Goal: Find specific page/section: Find specific page/section

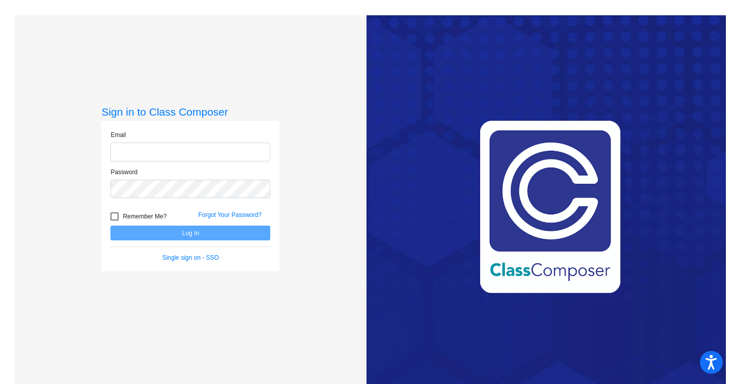
type input "[EMAIL_ADDRESS][DOMAIN_NAME]"
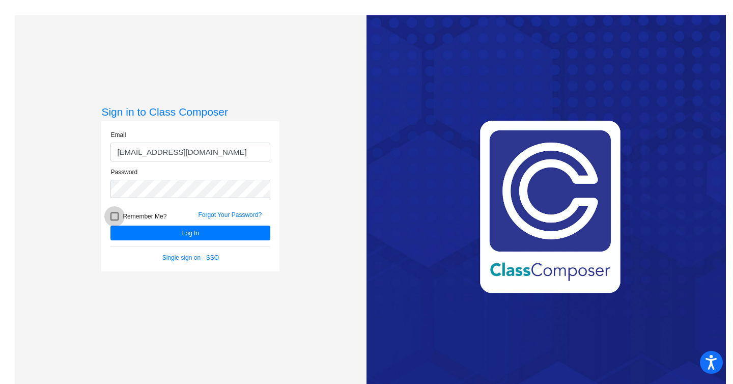
click at [114, 216] on div at bounding box center [114, 216] width 8 height 8
click at [114, 220] on input "Remember Me?" at bounding box center [114, 220] width 1 height 1
checkbox input "true"
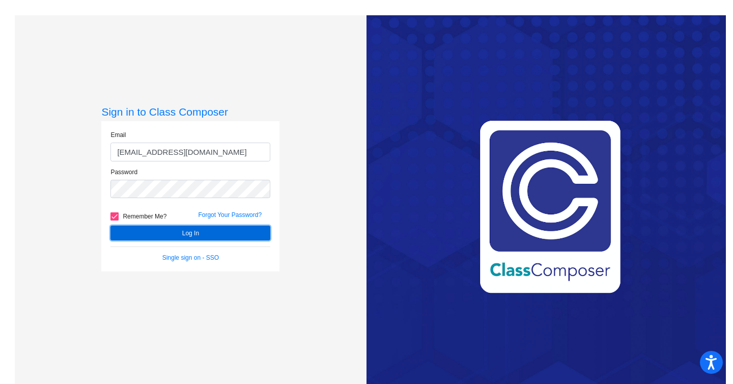
click at [119, 229] on button "Log In" at bounding box center [190, 233] width 160 height 15
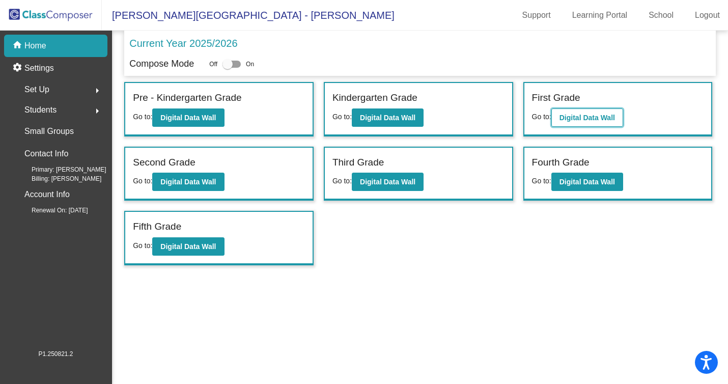
click at [579, 111] on button "Digital Data Wall" at bounding box center [587, 117] width 72 height 18
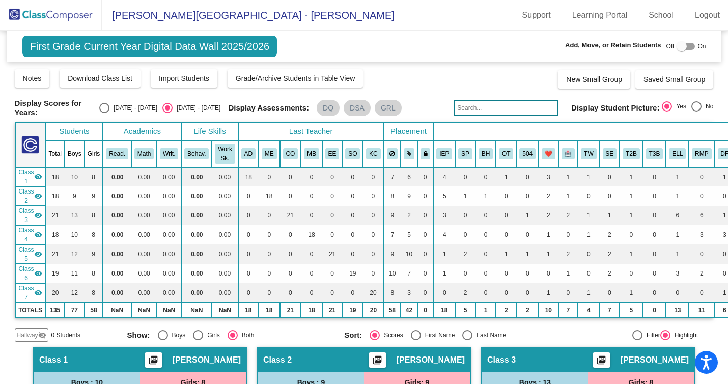
click at [632, 335] on div at bounding box center [637, 335] width 10 height 10
click at [637, 340] on input "Filter" at bounding box center [637, 340] width 1 height 1
radio input "true"
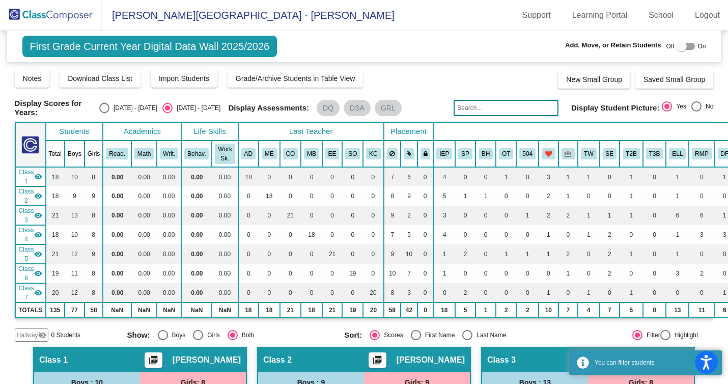
click at [471, 111] on input "text" at bounding box center [506, 108] width 105 height 16
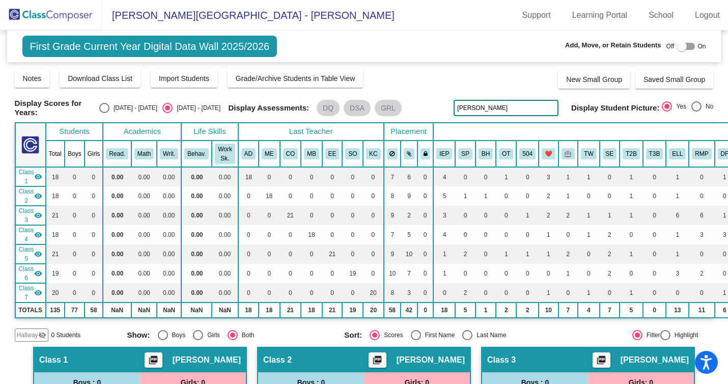
type input "[PERSON_NAME]"
click at [39, 13] on img at bounding box center [51, 15] width 102 height 30
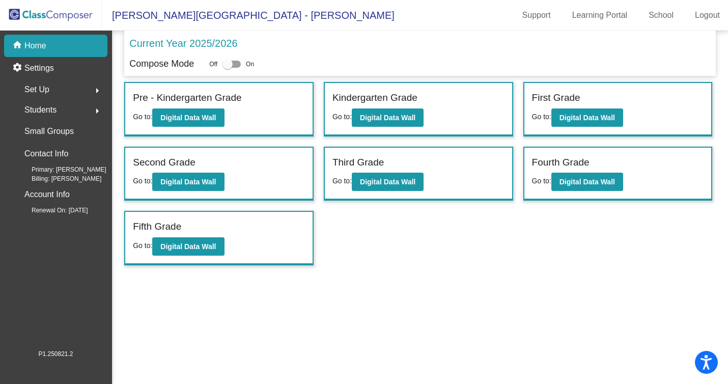
click at [61, 116] on div "Students arrow_right" at bounding box center [58, 110] width 97 height 20
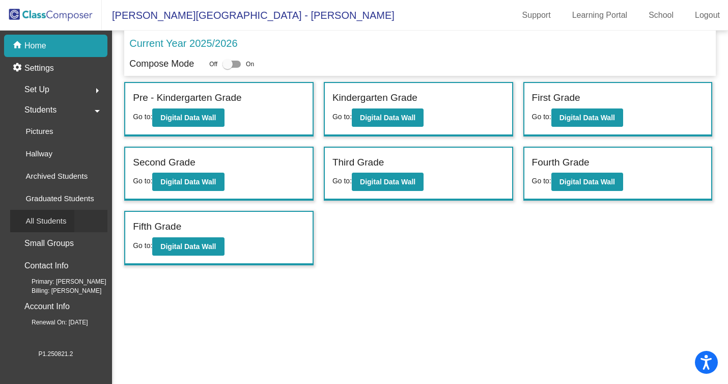
click at [48, 227] on p "All Students" at bounding box center [45, 221] width 41 height 12
